Goal: Task Accomplishment & Management: Use online tool/utility

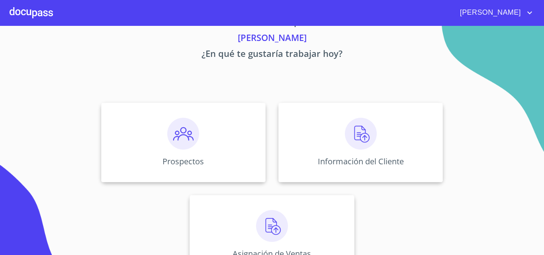
scroll to position [53, 0]
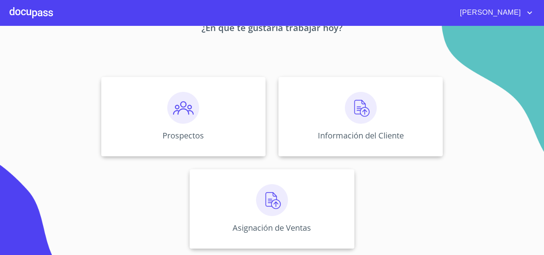
click at [310, 167] on div "Prospectos Información del Cliente Asignación de Ventas" at bounding box center [272, 162] width 494 height 185
click at [294, 171] on div "Asignación de Ventas" at bounding box center [271, 209] width 164 height 80
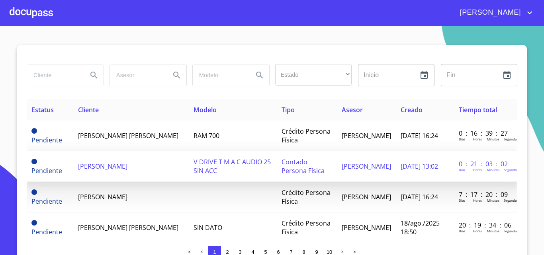
click at [127, 170] on span "[PERSON_NAME]" at bounding box center [102, 166] width 49 height 9
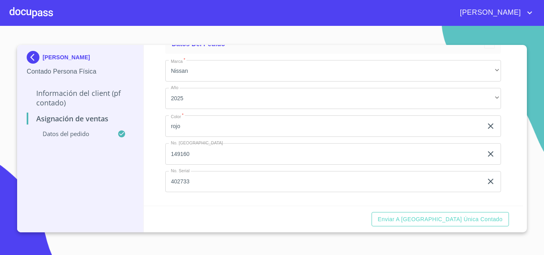
scroll to position [54, 0]
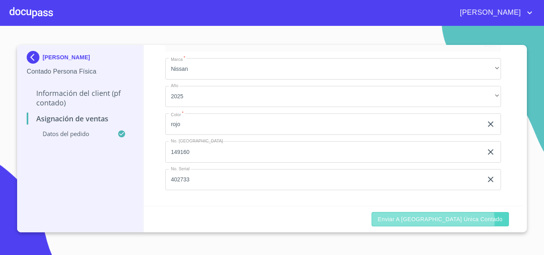
click at [467, 221] on span "Enviar a [GEOGRAPHIC_DATA] única contado" at bounding box center [440, 220] width 125 height 10
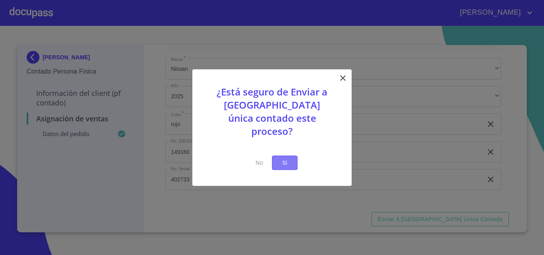
click at [289, 158] on span "Si" at bounding box center [284, 163] width 13 height 10
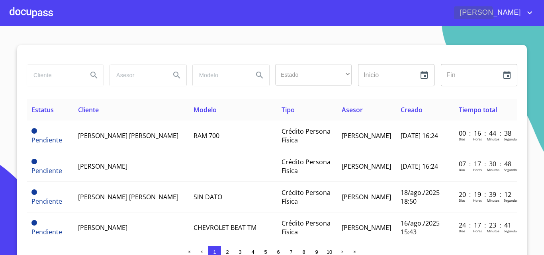
click at [516, 15] on span "[PERSON_NAME]" at bounding box center [489, 12] width 71 height 13
click at [526, 20] on li "Salir" at bounding box center [521, 17] width 26 height 14
